Goal: Information Seeking & Learning: Learn about a topic

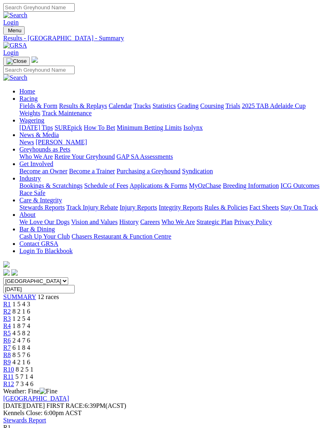
click at [46, 417] on link "Stewards Report" at bounding box center [24, 420] width 43 height 7
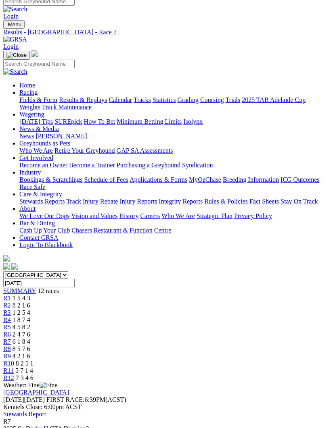
scroll to position [4, 0]
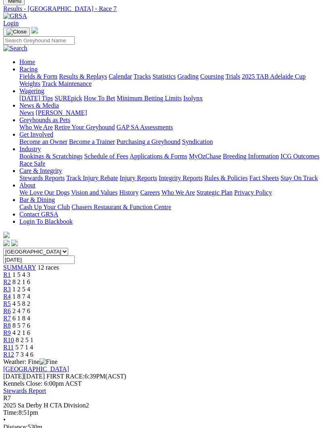
scroll to position [0, 0]
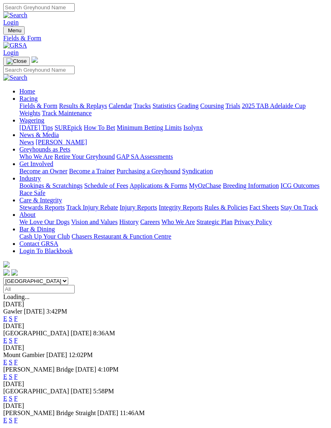
click at [18, 395] on link "F" at bounding box center [16, 398] width 4 height 7
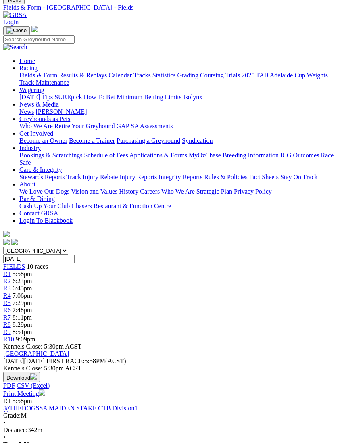
scroll to position [0, 6]
